Goal: Find specific page/section: Find specific page/section

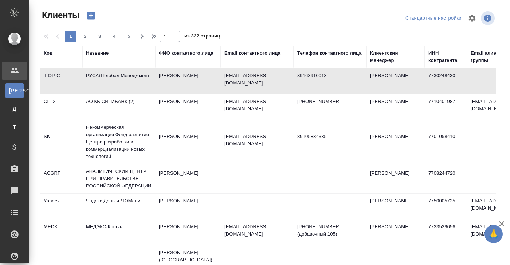
select select "RU"
click at [11, 89] on div "Клиенты" at bounding box center [5, 90] width 11 height 7
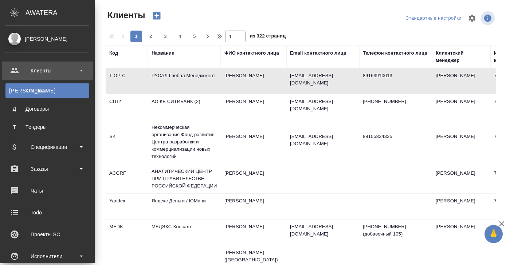
click at [18, 93] on div "Клиенты" at bounding box center [47, 90] width 76 height 7
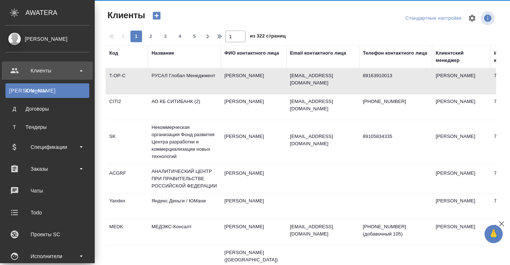
click at [45, 63] on div "Клиенты" at bounding box center [47, 71] width 91 height 18
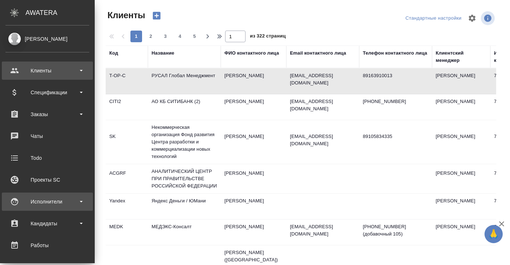
click at [47, 197] on div "Исполнители" at bounding box center [47, 201] width 84 height 11
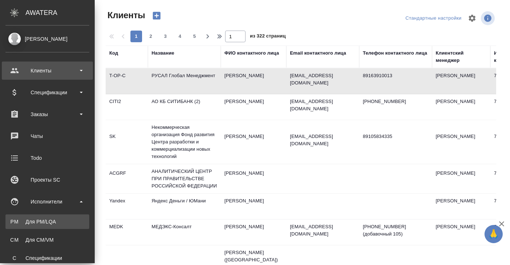
click at [44, 223] on div "Для PM/LQA" at bounding box center [47, 221] width 76 height 7
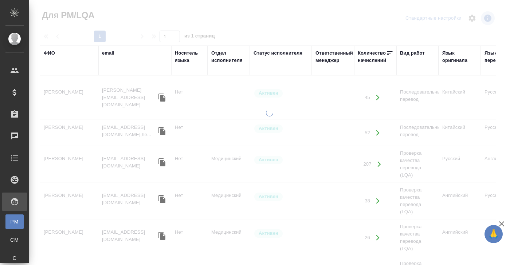
click at [51, 54] on div "ФИО" at bounding box center [49, 53] width 11 height 7
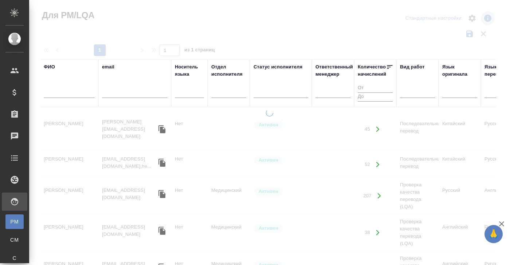
click at [54, 95] on input "text" at bounding box center [69, 93] width 51 height 9
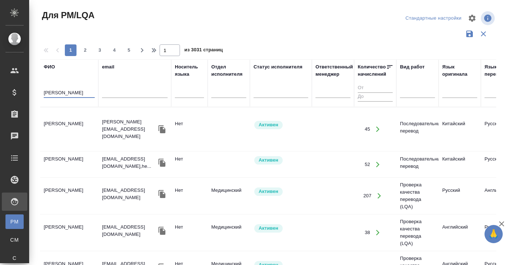
type input "[PERSON_NAME]"
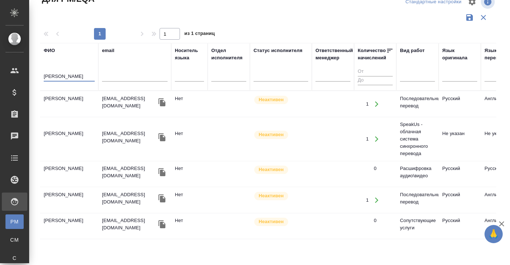
click at [67, 117] on td "[PERSON_NAME]" at bounding box center [69, 103] width 58 height 25
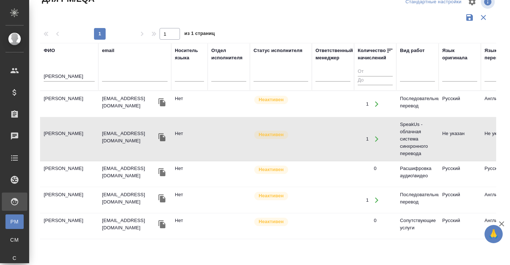
click at [63, 117] on td "[PERSON_NAME]" at bounding box center [69, 103] width 58 height 25
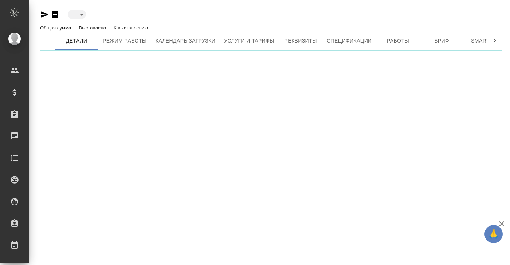
type input "inactive"
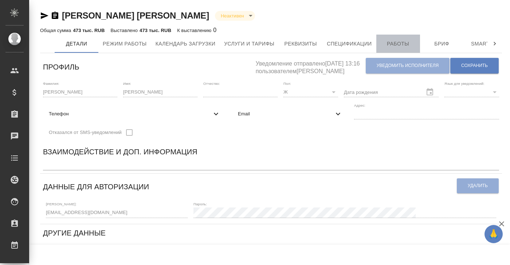
click at [399, 47] on span "Работы" at bounding box center [397, 43] width 35 height 9
